Goal: Information Seeking & Learning: Learn about a topic

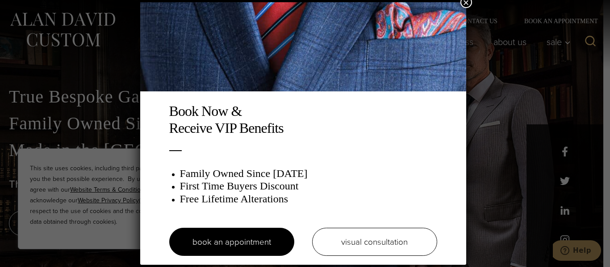
click at [467, 3] on button "×" at bounding box center [466, 2] width 12 height 12
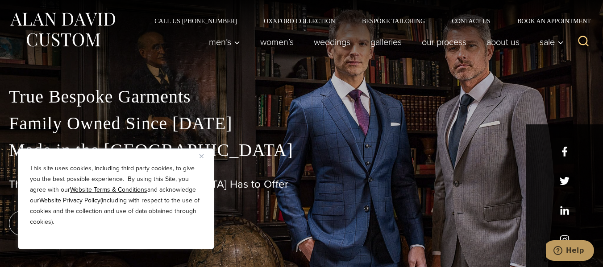
click at [203, 155] on button "Close" at bounding box center [204, 156] width 11 height 11
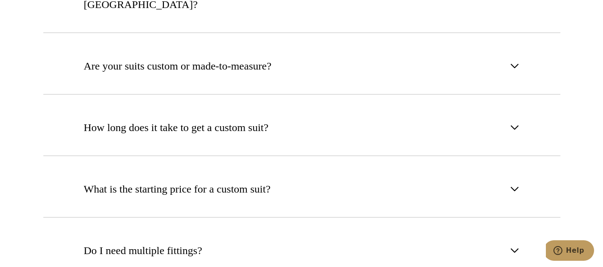
scroll to position [3318, 0]
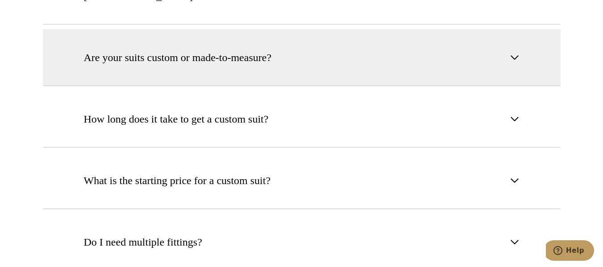
click at [514, 52] on span "button" at bounding box center [514, 57] width 11 height 11
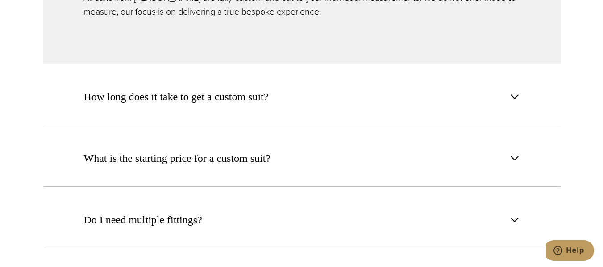
scroll to position [3430, 0]
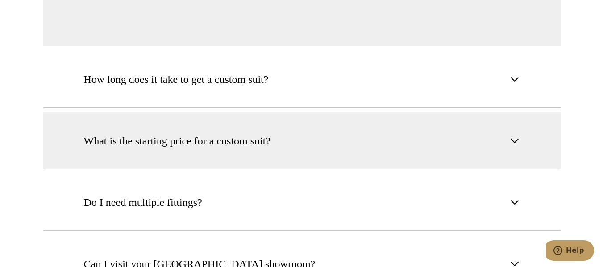
click at [514, 136] on span "button" at bounding box center [514, 141] width 11 height 11
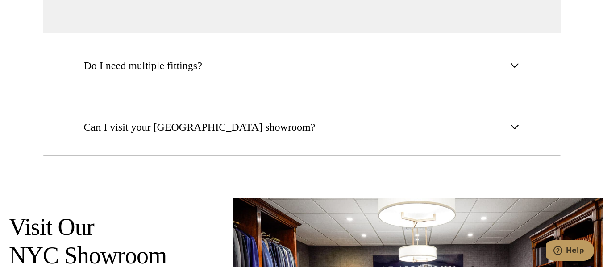
scroll to position [3576, 0]
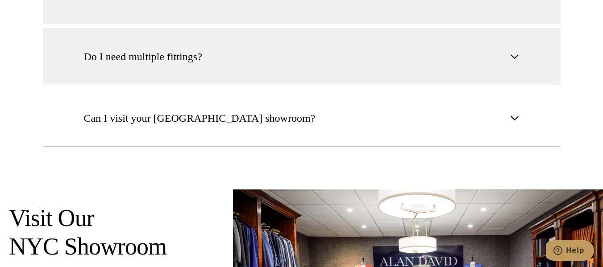
click at [513, 51] on span "button" at bounding box center [514, 56] width 11 height 11
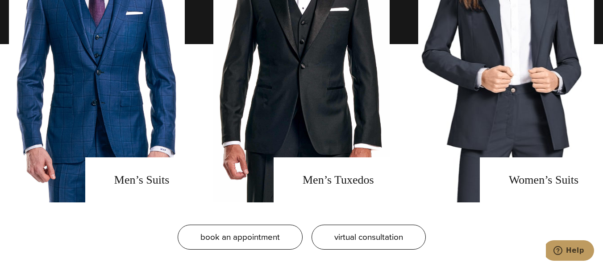
scroll to position [692, 0]
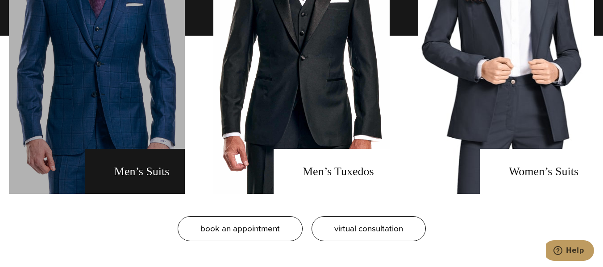
click at [136, 174] on link "men's suits" at bounding box center [97, 35] width 176 height 317
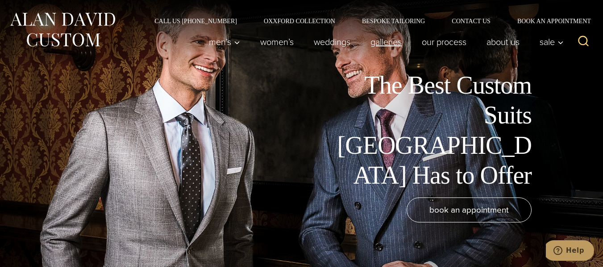
click at [378, 41] on link "Galleries" at bounding box center [386, 42] width 51 height 18
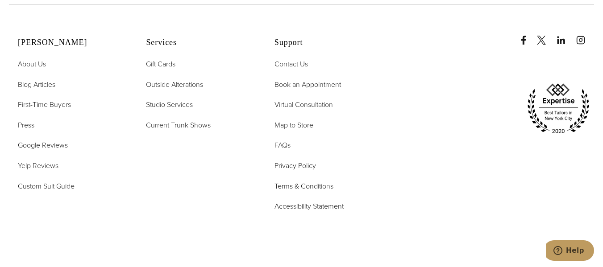
scroll to position [2112, 0]
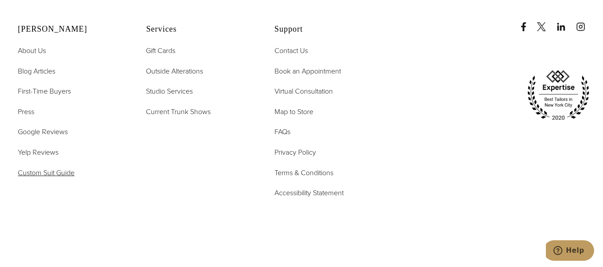
click at [60, 168] on span "Custom Suit Guide" at bounding box center [46, 173] width 57 height 10
